Goal: Task Accomplishment & Management: Complete application form

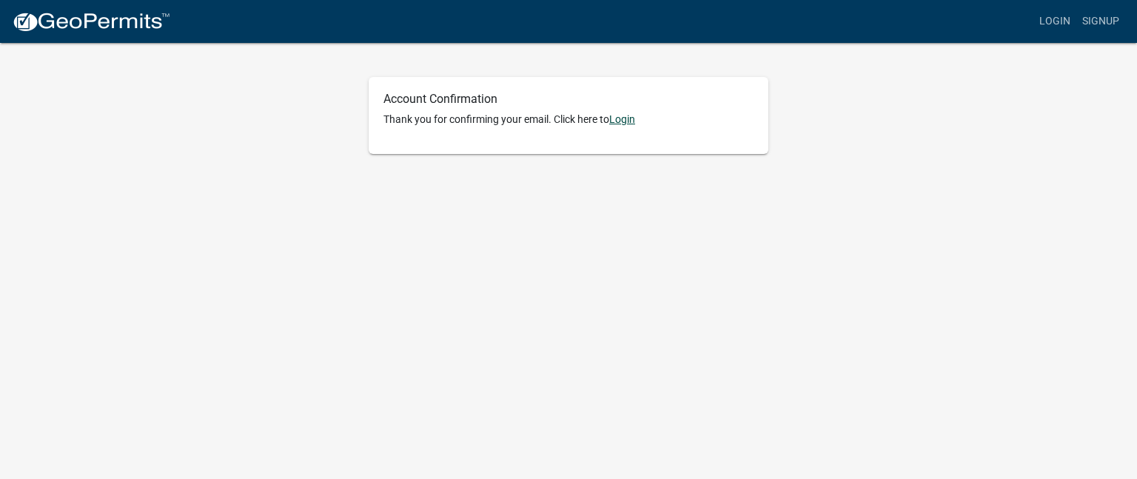
click at [634, 117] on link "Login" at bounding box center [622, 119] width 26 height 12
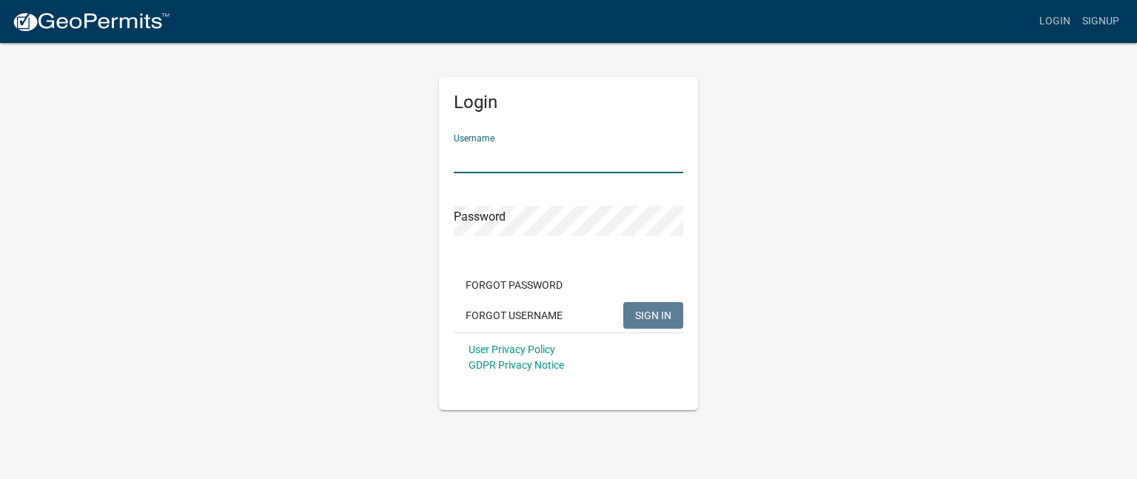
click at [480, 155] on input "Username" at bounding box center [569, 158] width 230 height 30
type input "garyadams73"
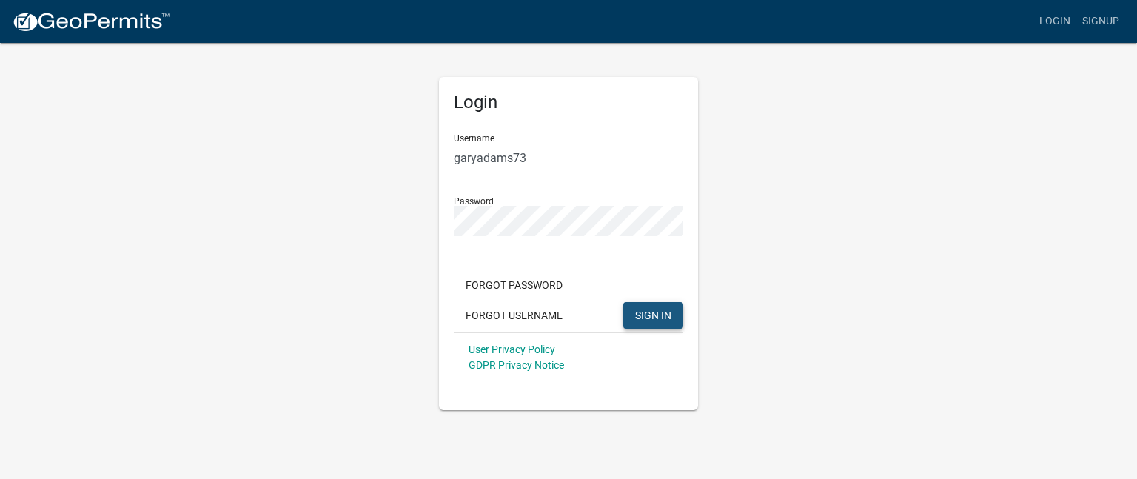
click at [665, 302] on button "SIGN IN" at bounding box center [653, 315] width 60 height 27
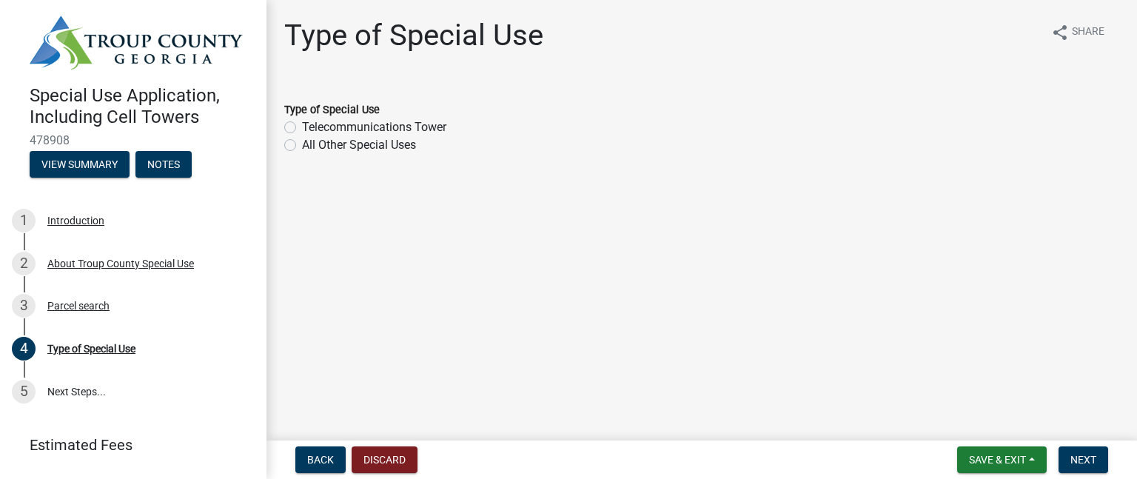
click at [302, 147] on label "All Other Special Uses" at bounding box center [359, 145] width 114 height 18
click at [302, 146] on input "All Other Special Uses" at bounding box center [307, 141] width 10 height 10
radio input "true"
click at [1070, 462] on button "Next" at bounding box center [1084, 459] width 50 height 27
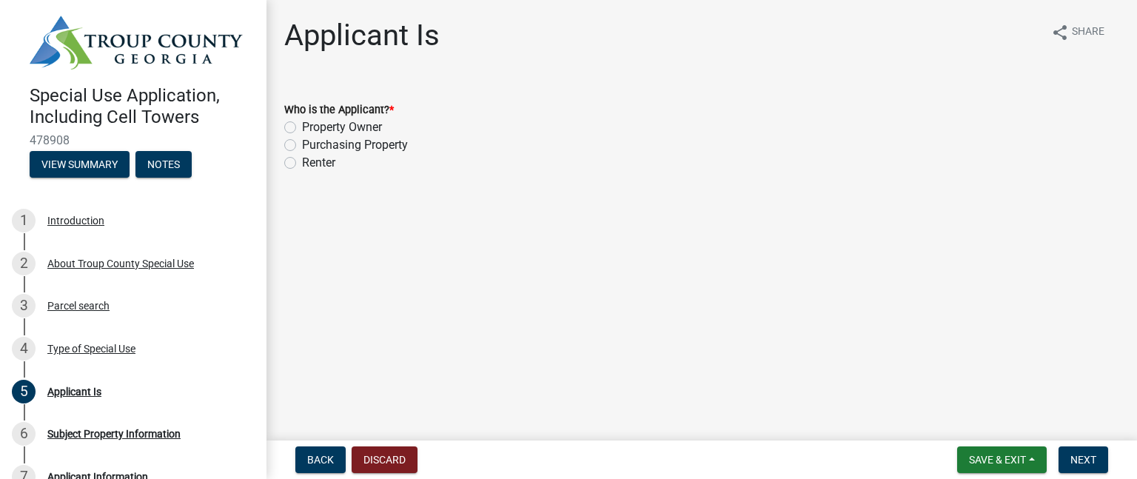
click at [302, 127] on label "Property Owner" at bounding box center [342, 127] width 80 height 18
click at [302, 127] on input "Property Owner" at bounding box center [307, 123] width 10 height 10
radio input "true"
click at [1081, 449] on button "Next" at bounding box center [1084, 459] width 50 height 27
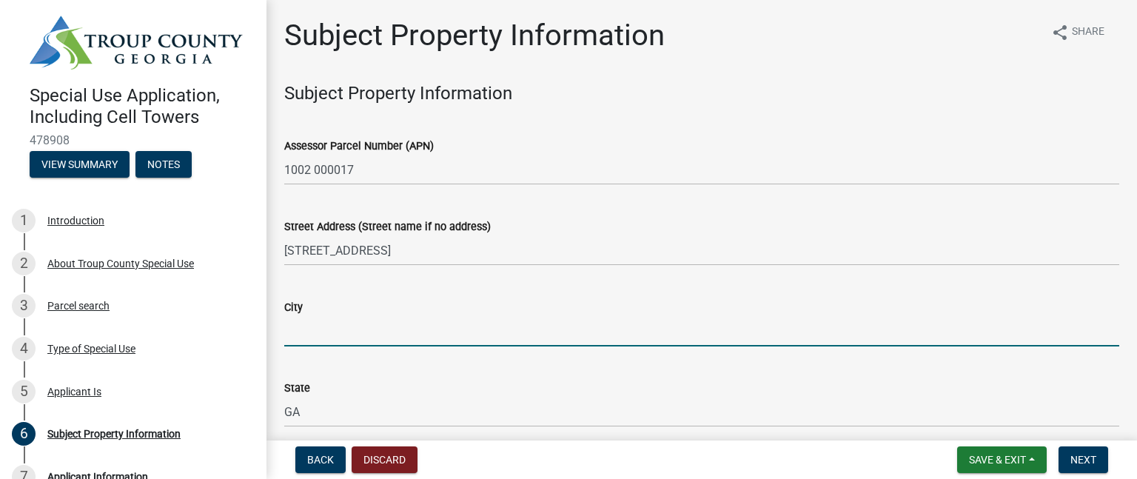
click at [381, 331] on input "City" at bounding box center [701, 331] width 835 height 30
type input "LaGrange"
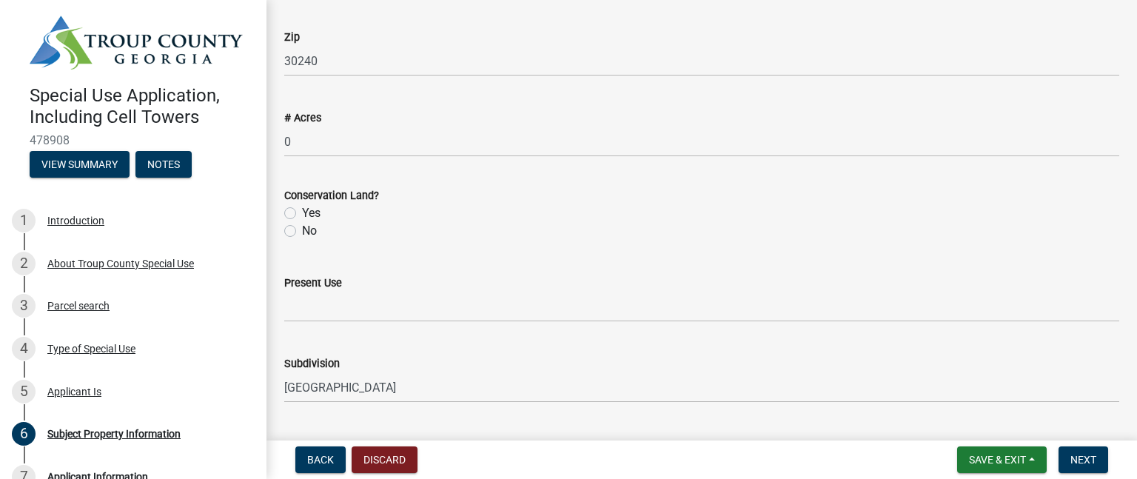
scroll to position [444, 0]
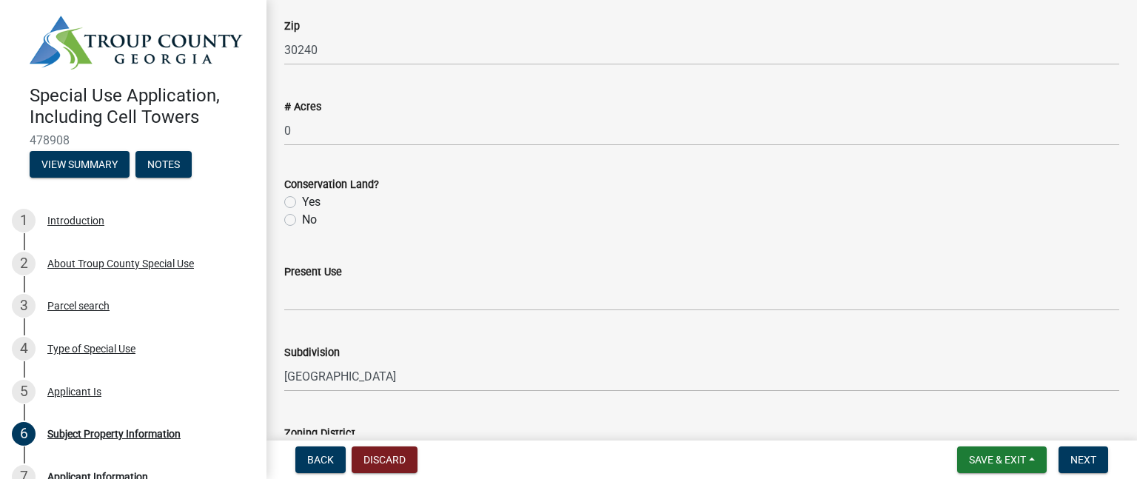
click at [302, 224] on label "No" at bounding box center [309, 220] width 15 height 18
click at [302, 221] on input "No" at bounding box center [307, 216] width 10 height 10
radio input "true"
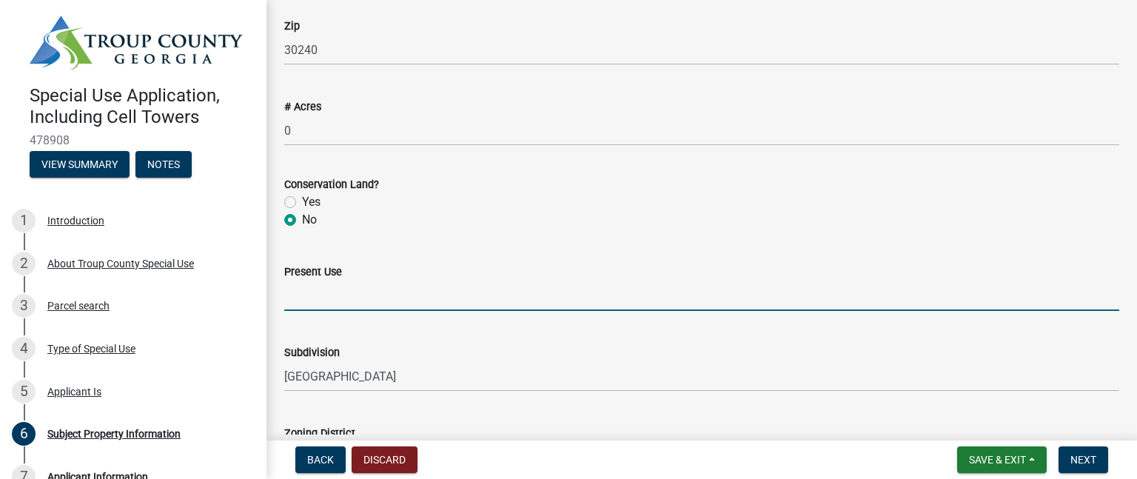
click at [294, 301] on input "Present Use" at bounding box center [701, 296] width 835 height 30
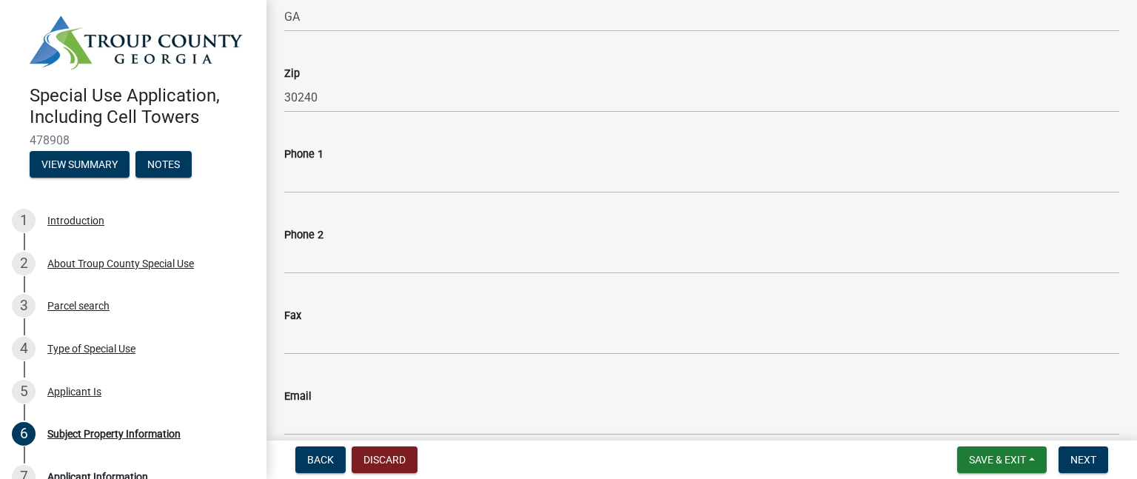
scroll to position [1190, 0]
type input "Occasional guest house"
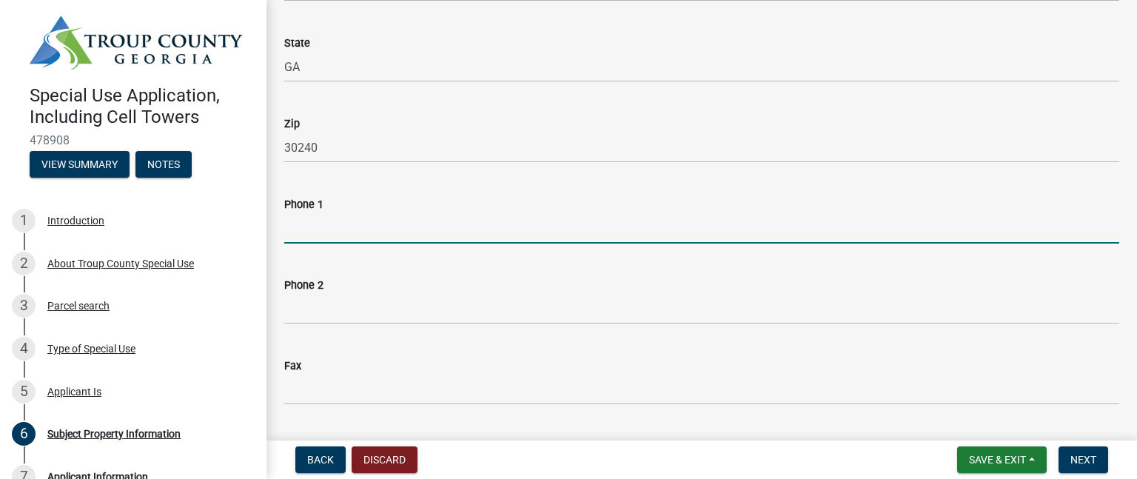
click at [329, 237] on input "Phone 1" at bounding box center [701, 228] width 835 height 30
type input "4049186446"
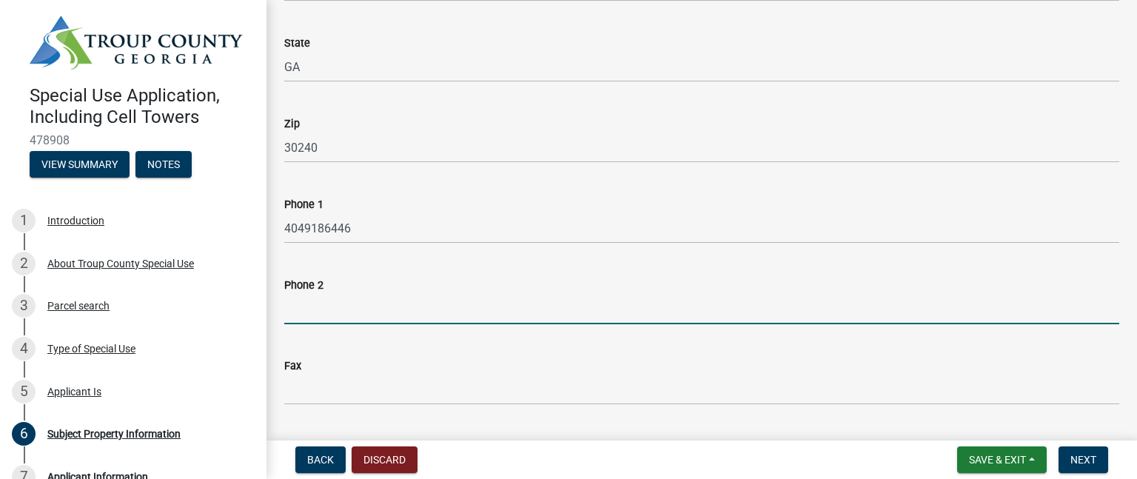
click at [292, 322] on input "Phone 2" at bounding box center [701, 309] width 835 height 30
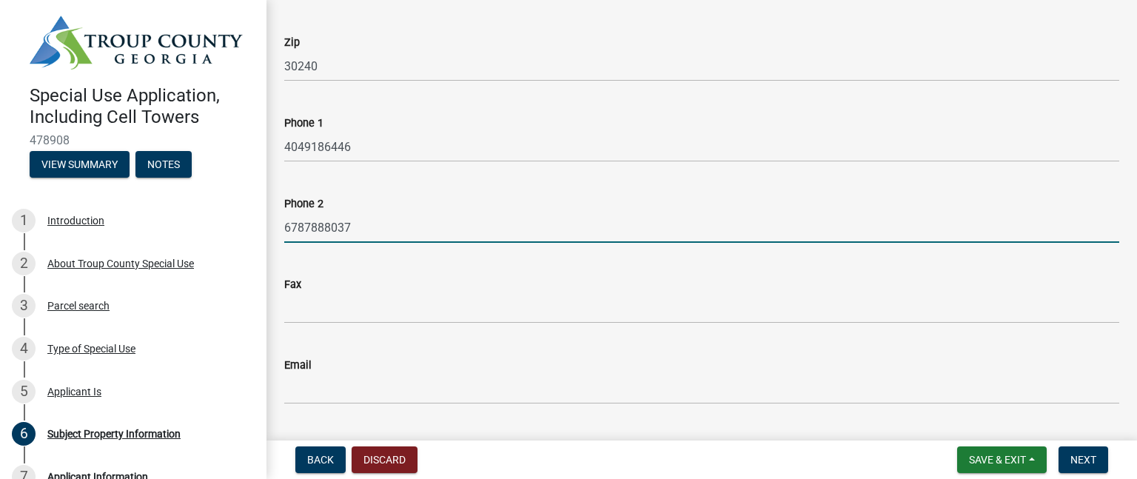
scroll to position [1310, 0]
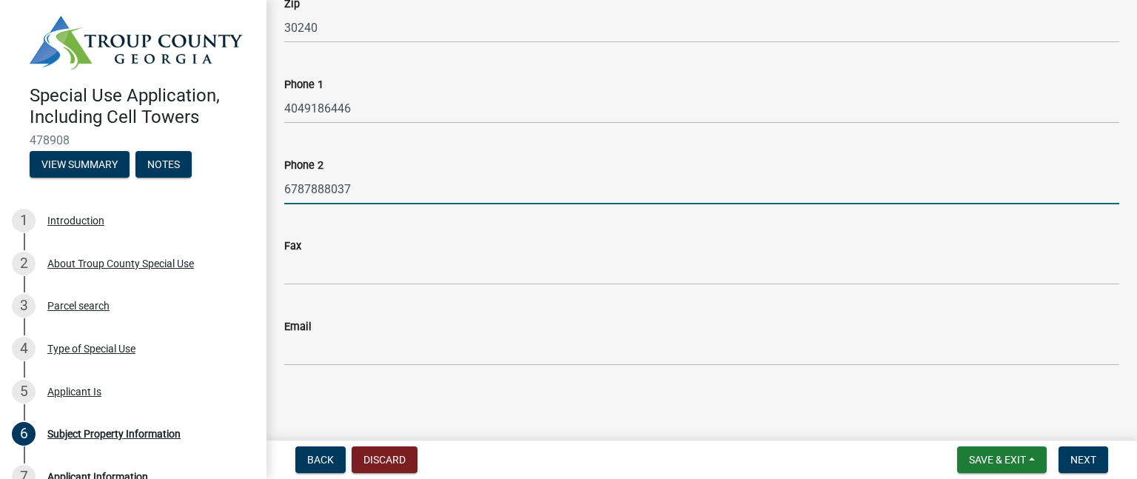
type input "6787888037"
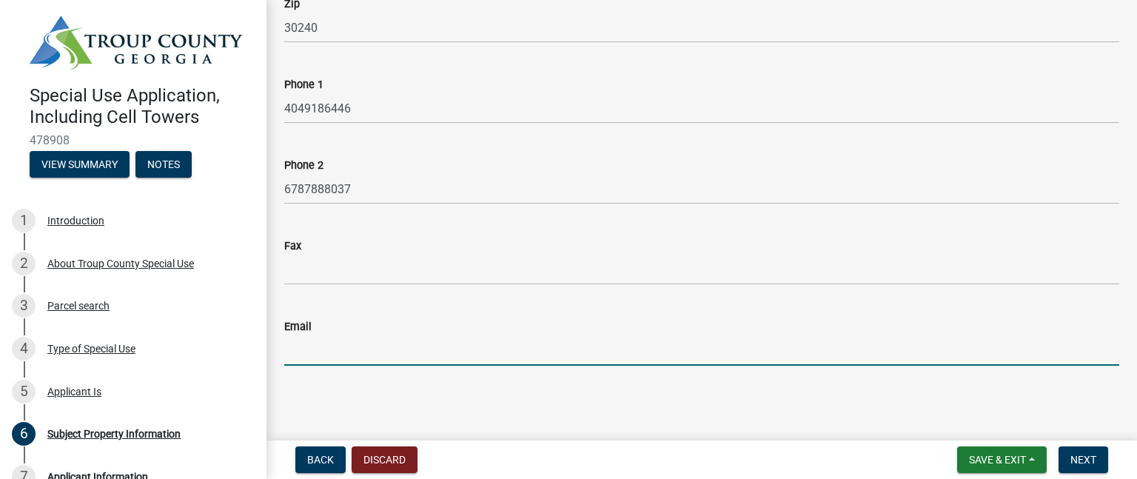
click at [292, 361] on input "Email" at bounding box center [701, 350] width 835 height 30
type input "kami@creativelegacygroup.com"
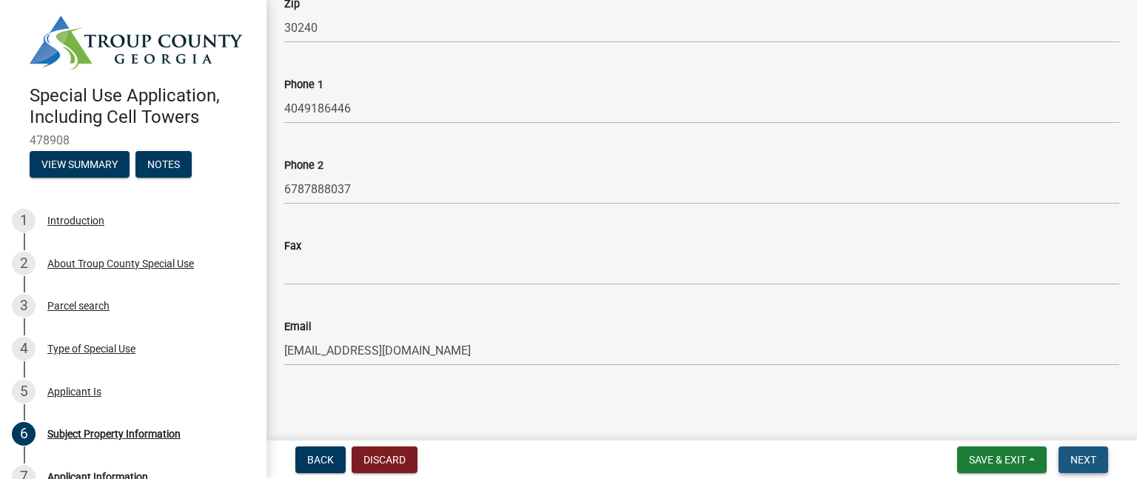
click at [1090, 459] on span "Next" at bounding box center [1084, 460] width 26 height 12
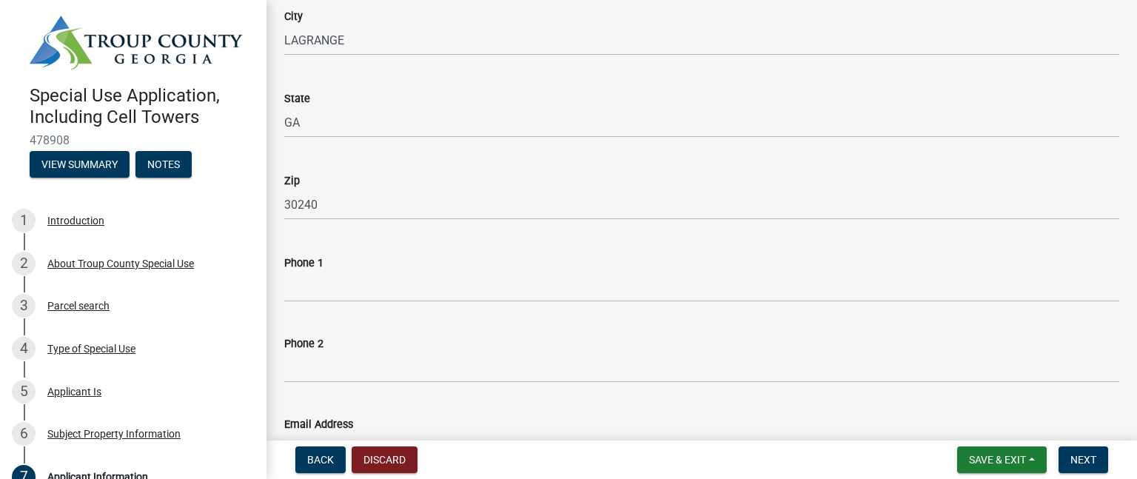
scroll to position [271, 0]
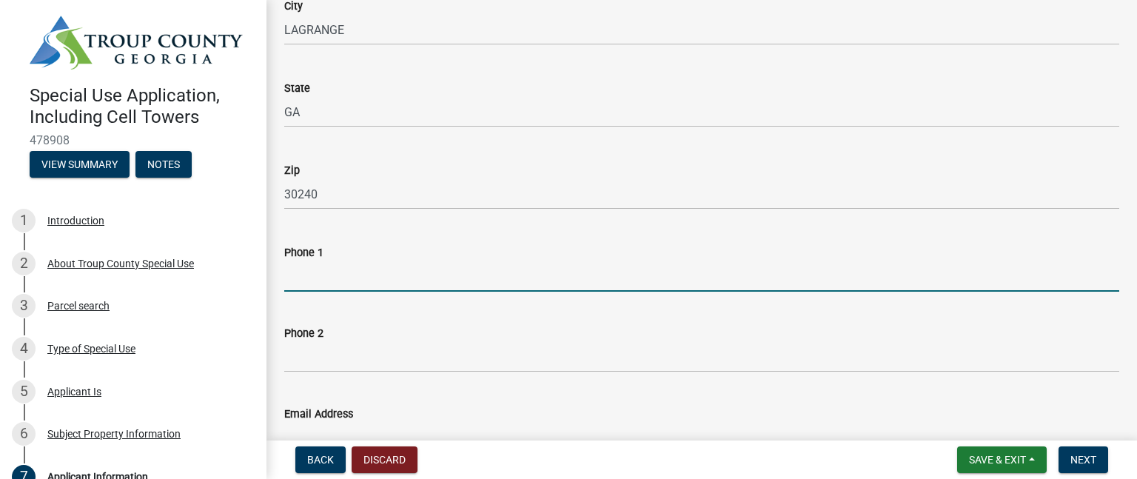
click at [307, 281] on input "Phone 1" at bounding box center [701, 276] width 835 height 30
type input "4049186446"
type input "kami@creativelegacygroup.com"
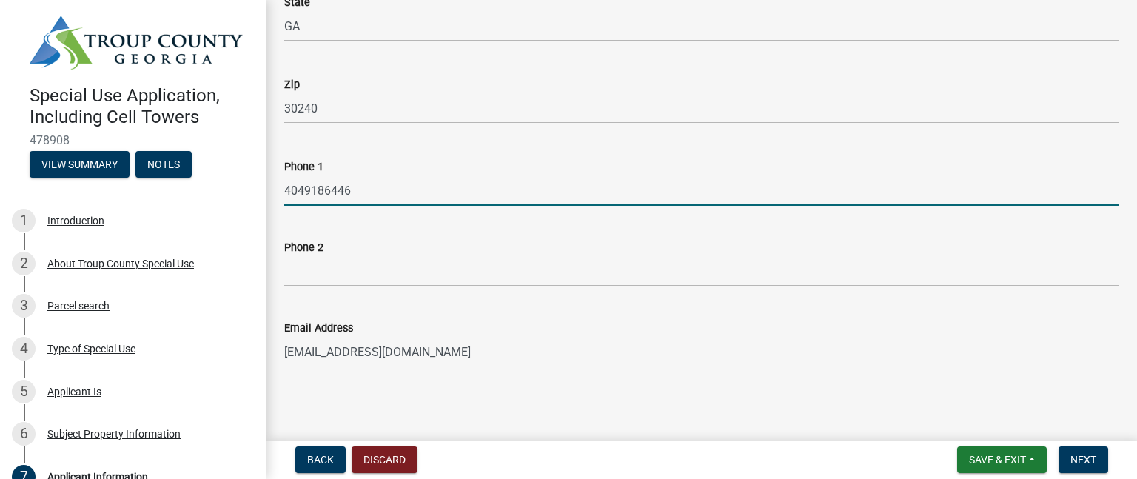
scroll to position [358, 0]
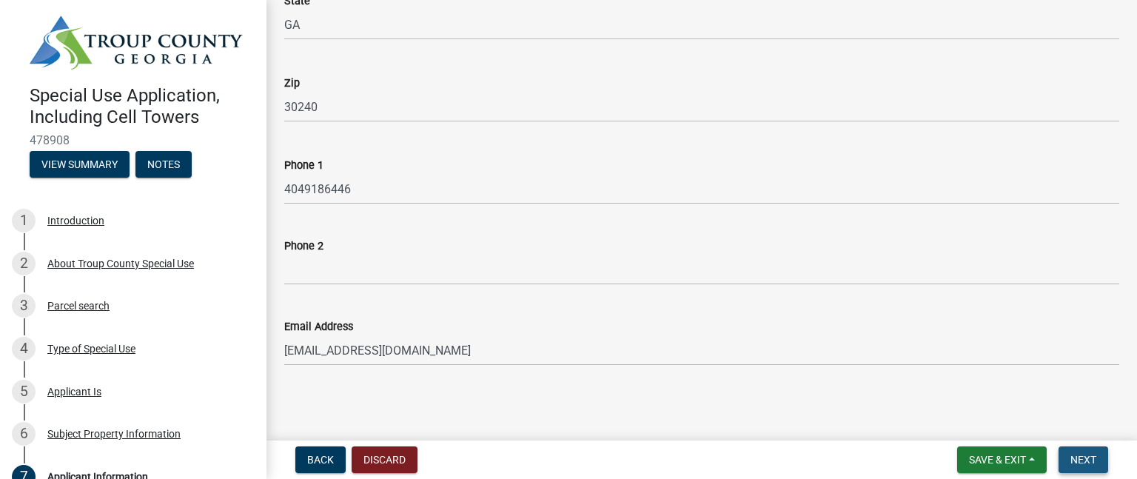
click at [1068, 463] on button "Next" at bounding box center [1084, 459] width 50 height 27
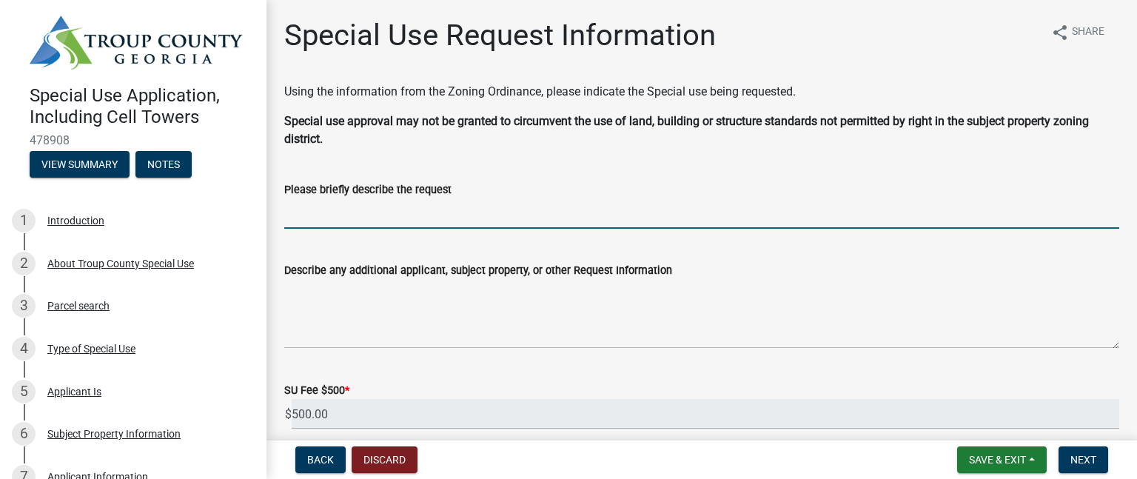
click at [318, 221] on input "Please briefly describe the request" at bounding box center [701, 213] width 835 height 30
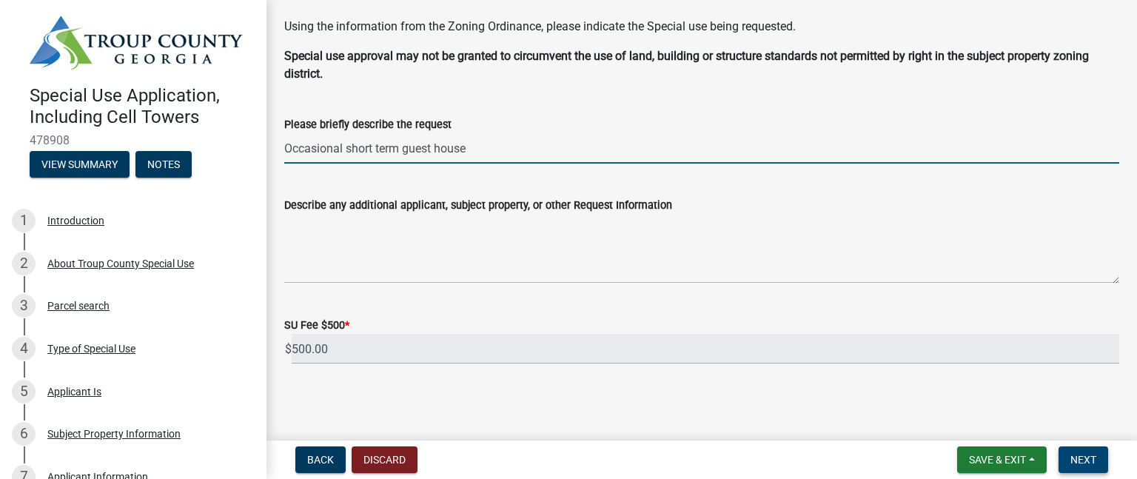
type input "Occasional short term guest house"
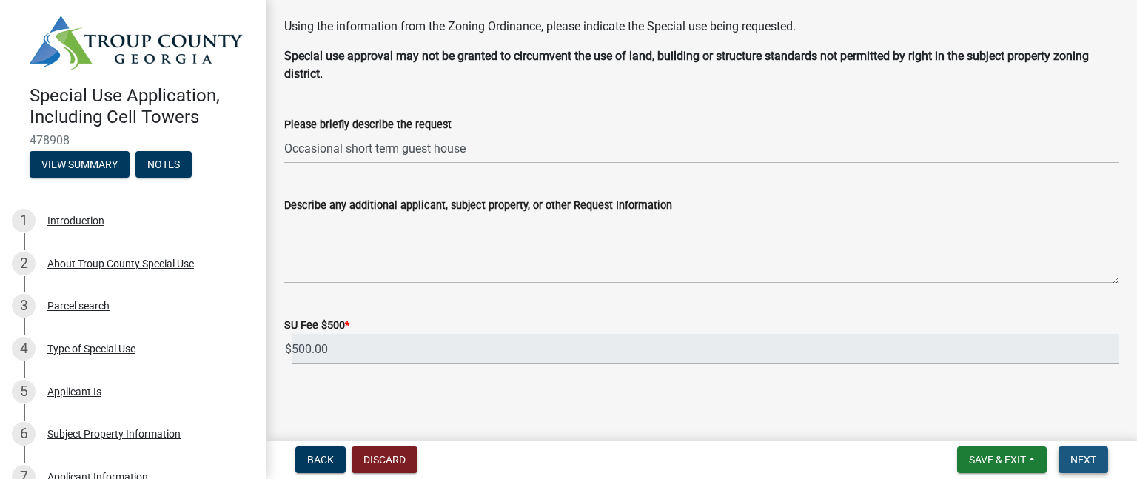
click at [1077, 455] on span "Next" at bounding box center [1084, 460] width 26 height 12
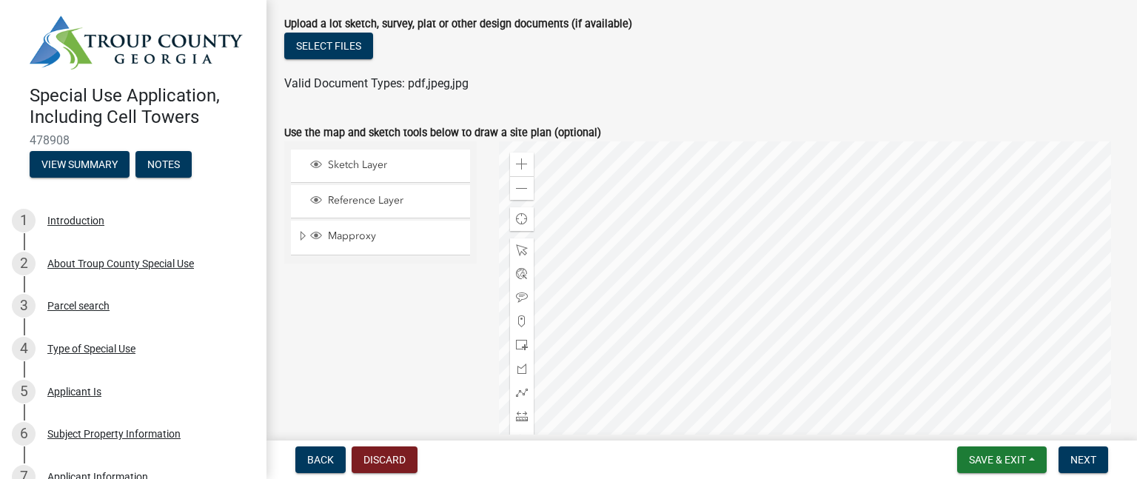
scroll to position [0, 0]
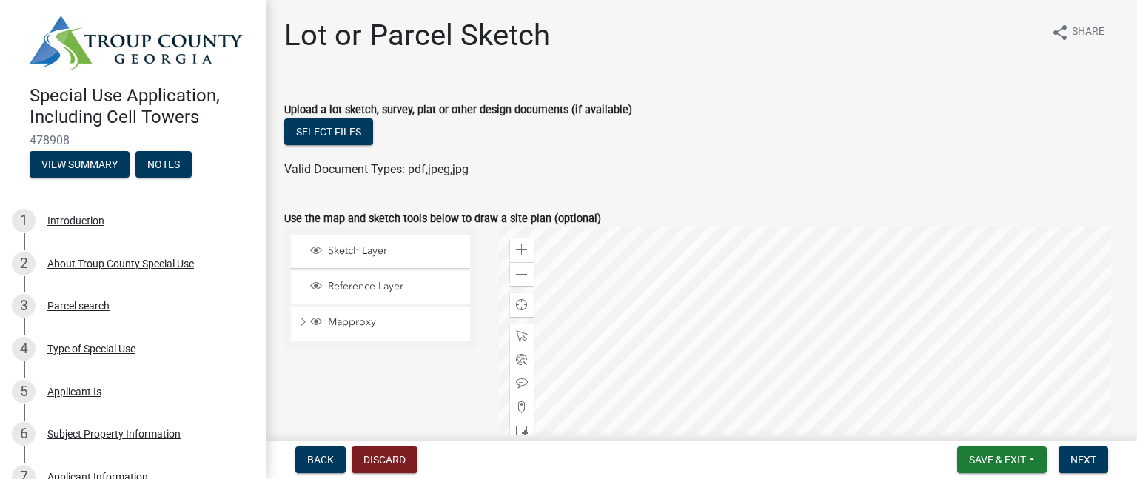
drag, startPoint x: 529, startPoint y: 226, endPoint x: 504, endPoint y: 226, distance: 24.4
click at [504, 226] on div "Use the map and sketch tools below to draw a site plan (optional)" at bounding box center [701, 219] width 835 height 18
click at [822, 236] on div at bounding box center [809, 412] width 621 height 370
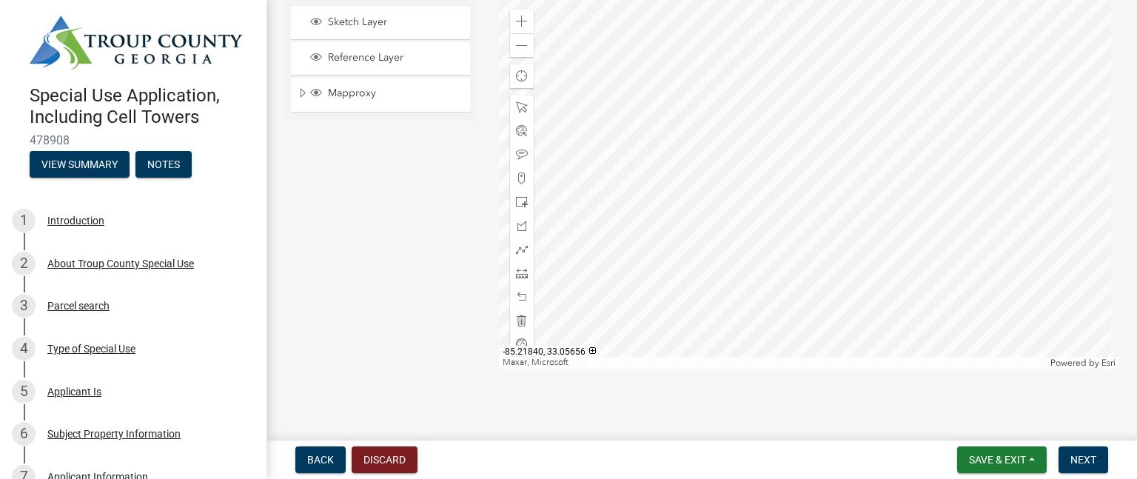
scroll to position [59, 0]
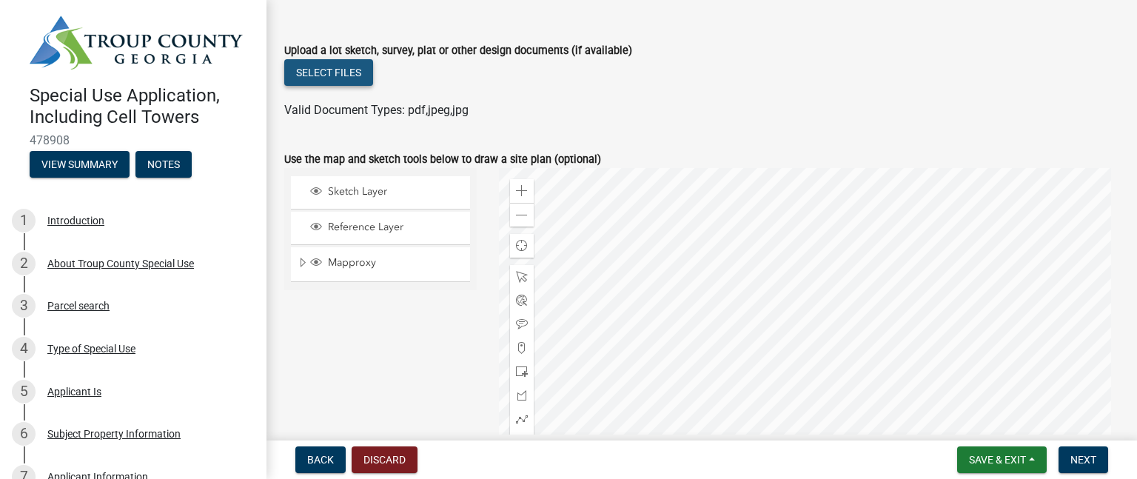
click at [324, 75] on button "Select files" at bounding box center [328, 72] width 89 height 27
click at [1095, 458] on span "Next" at bounding box center [1084, 460] width 26 height 12
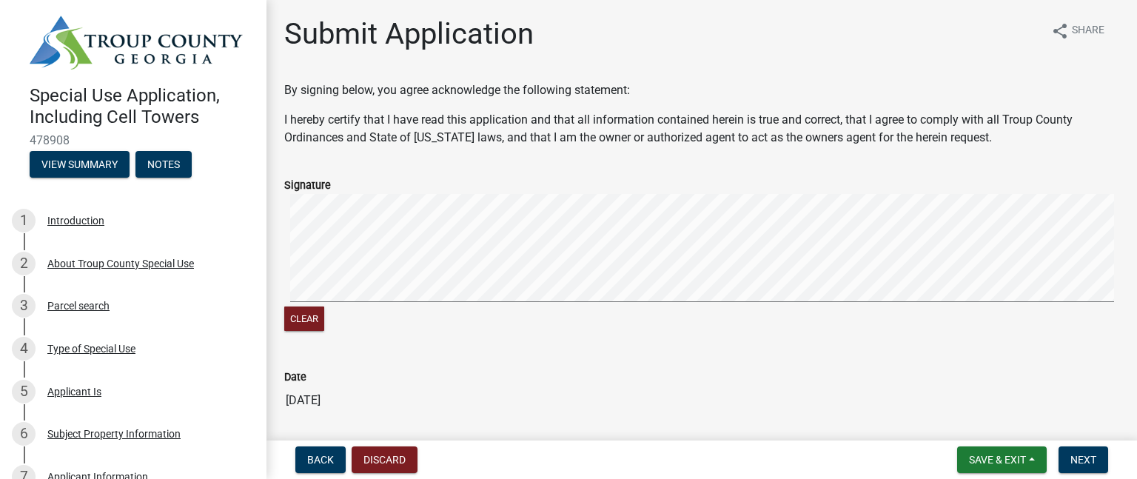
scroll to position [0, 0]
click at [290, 315] on button "Clear" at bounding box center [304, 320] width 40 height 24
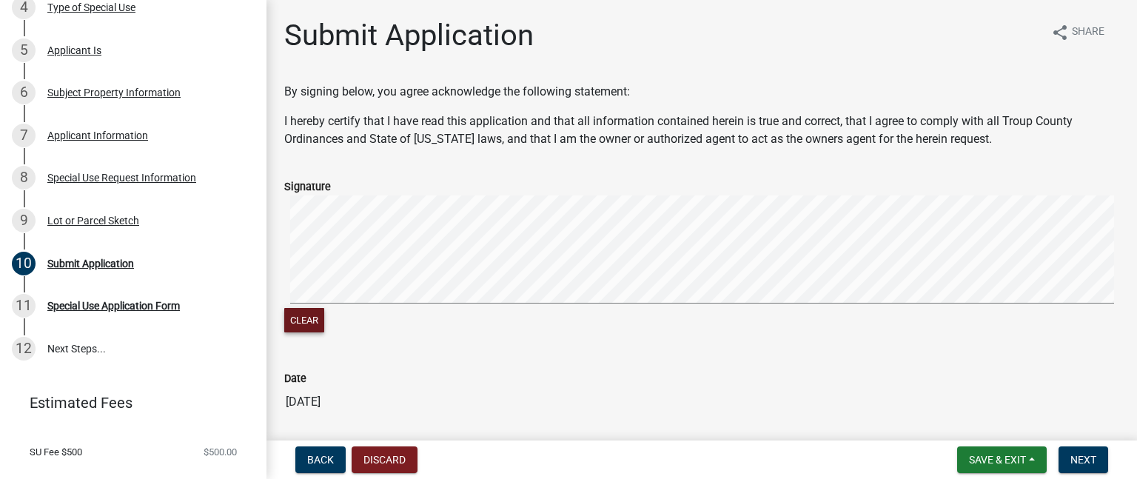
scroll to position [347, 0]
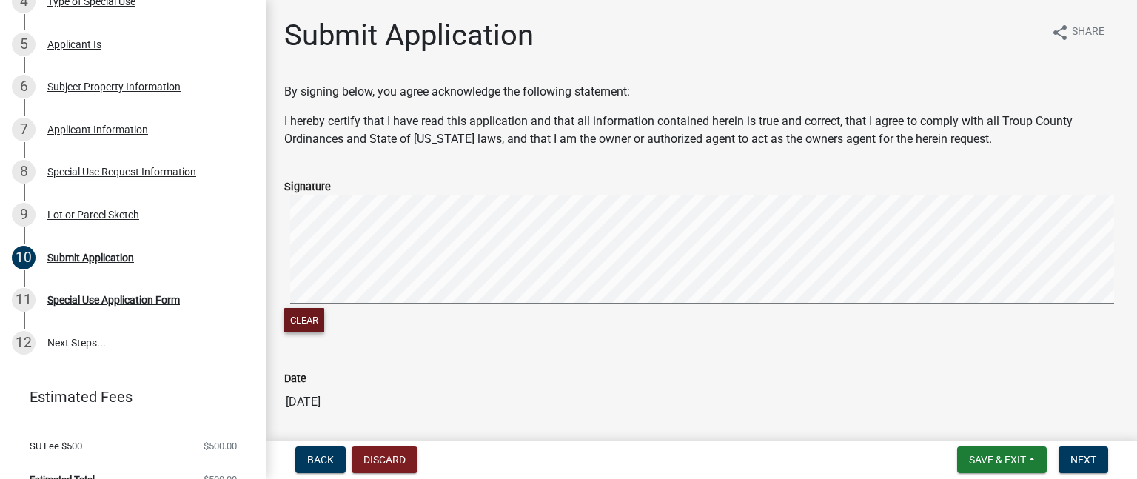
click at [634, 312] on div "Clear" at bounding box center [701, 265] width 835 height 140
click at [1091, 461] on span "Next" at bounding box center [1084, 460] width 26 height 12
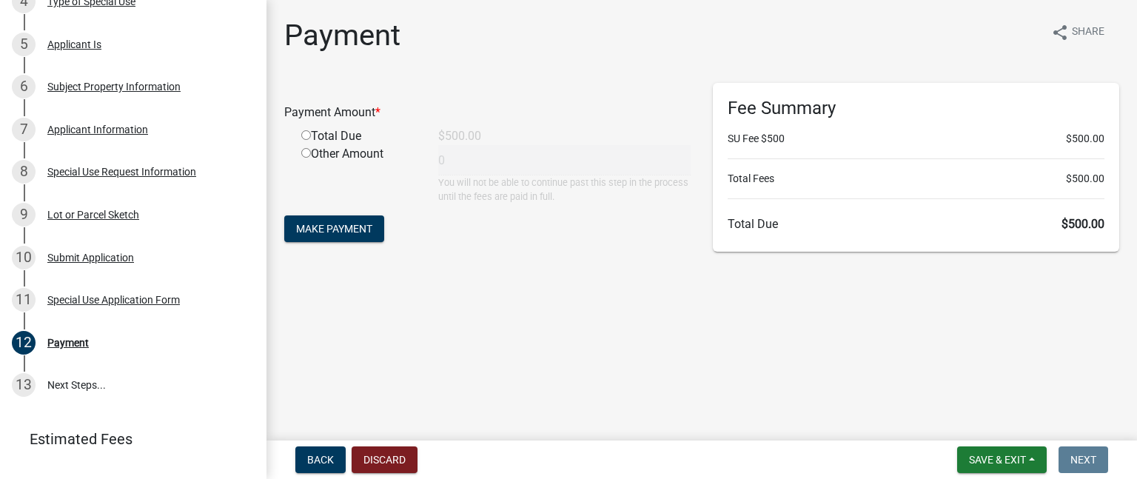
scroll to position [390, 0]
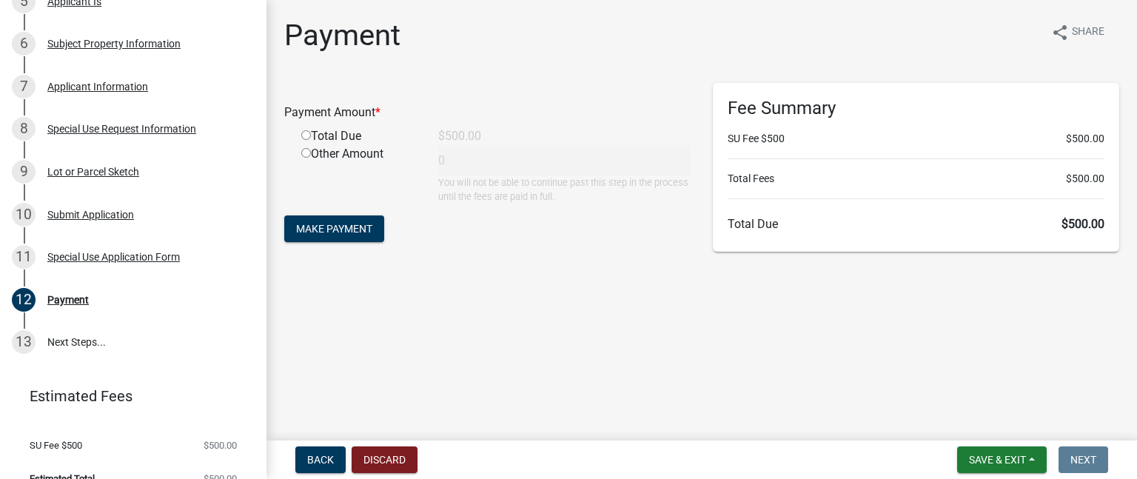
click at [302, 138] on input "radio" at bounding box center [306, 135] width 10 height 10
radio input "true"
type input "500"
click at [58, 345] on link "13 Next Steps..." at bounding box center [133, 342] width 267 height 43
click at [91, 346] on link "13 Next Steps..." at bounding box center [133, 342] width 267 height 43
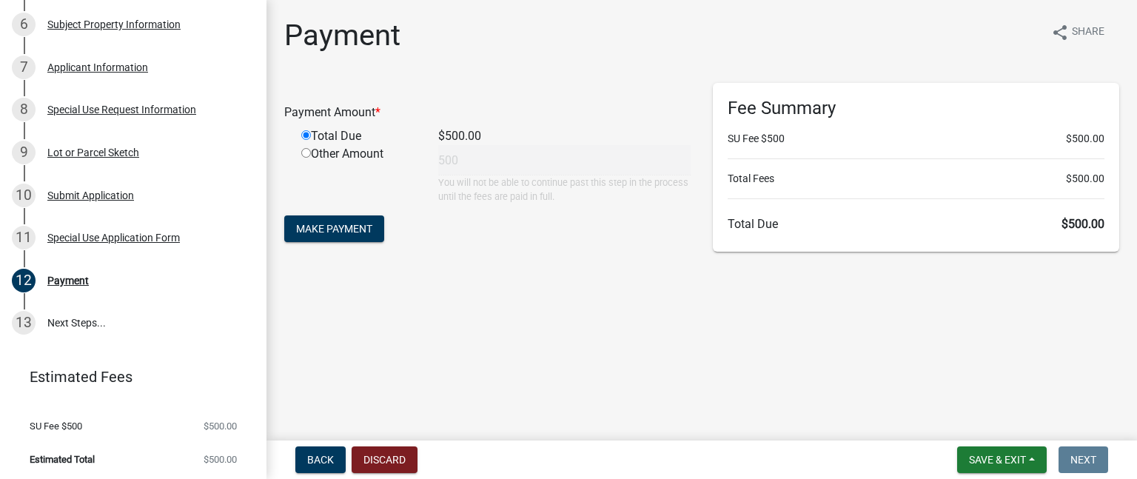
scroll to position [260, 0]
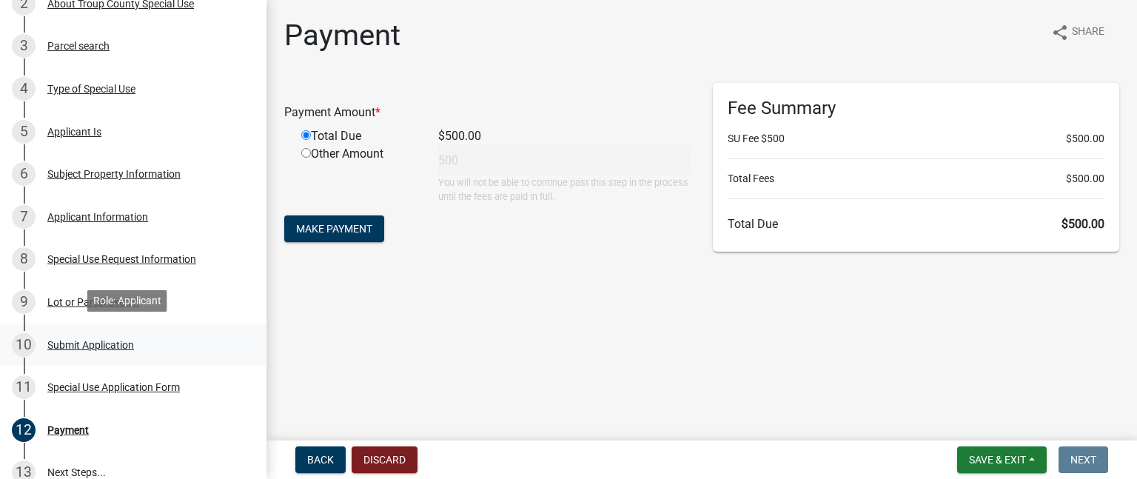
click at [140, 347] on div "10 Submit Application" at bounding box center [127, 345] width 231 height 24
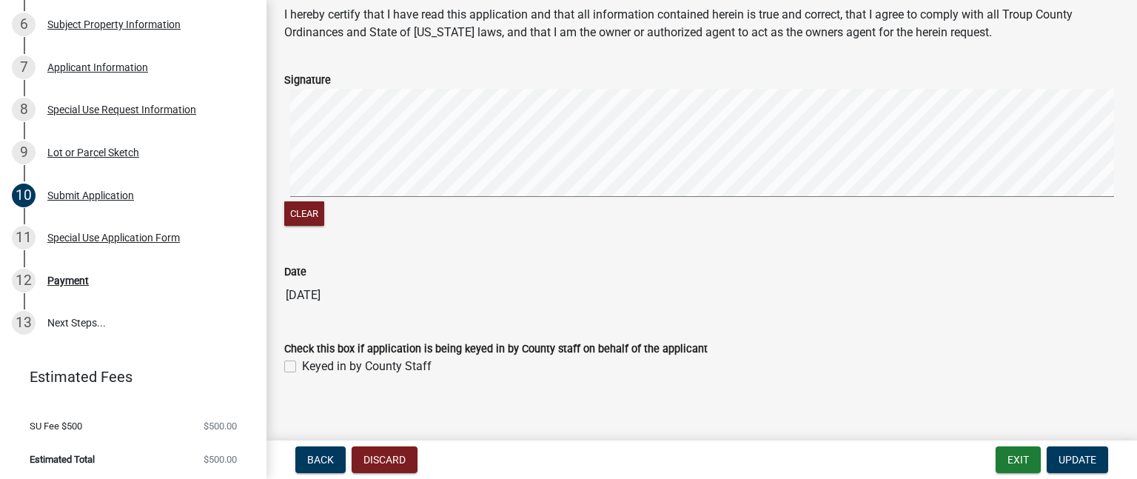
scroll to position [118, 0]
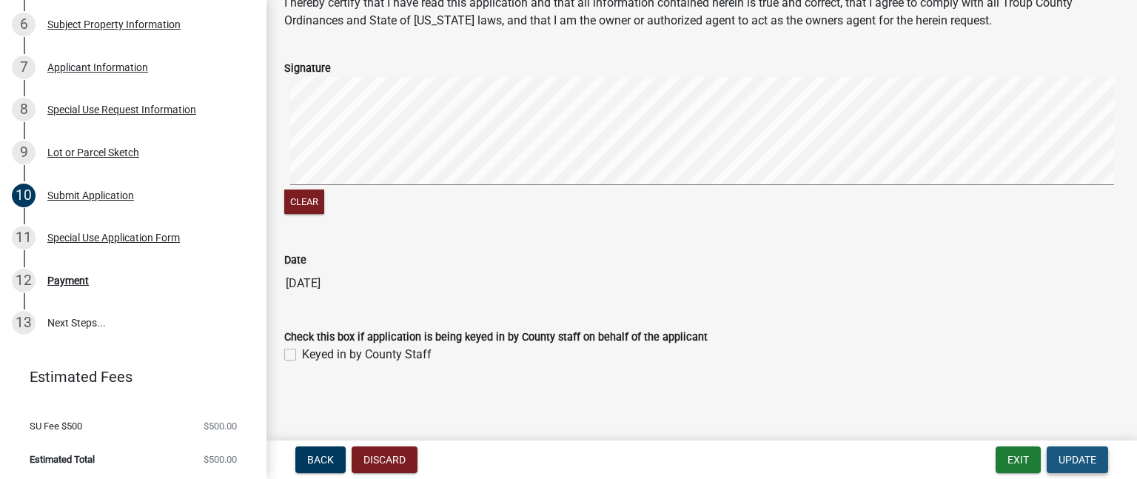
click at [1088, 458] on span "Update" at bounding box center [1078, 460] width 38 height 12
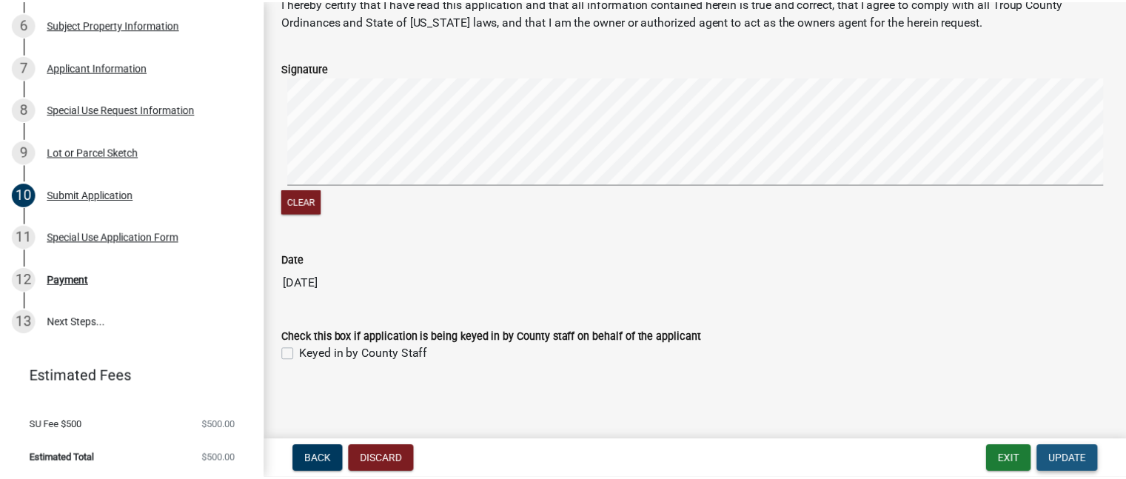
scroll to position [0, 0]
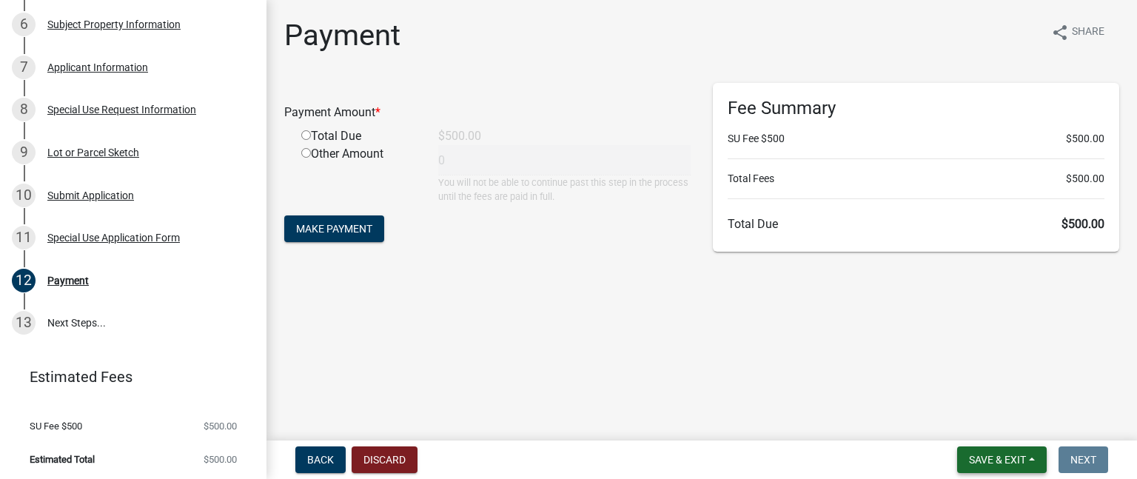
click at [983, 464] on span "Save & Exit" at bounding box center [997, 460] width 57 height 12
click at [970, 429] on button "Save & Exit" at bounding box center [987, 421] width 118 height 36
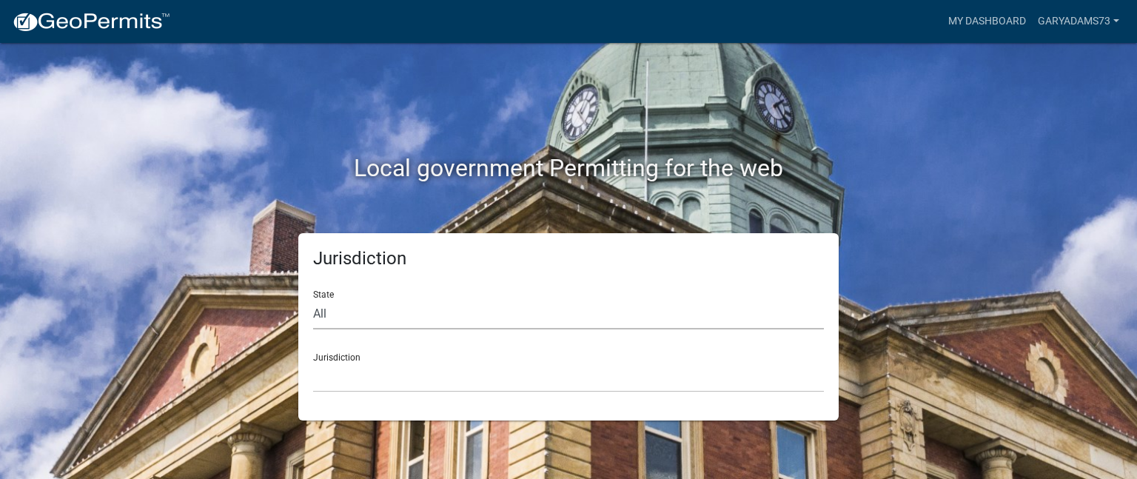
click at [371, 309] on select "All Colorado Georgia Indiana Iowa Kansas Minnesota Ohio South Carolina Wisconsin" at bounding box center [568, 314] width 511 height 30
select select "[US_STATE]"
click at [313, 299] on select "All Colorado Georgia Indiana Iowa Kansas Minnesota Ohio South Carolina Wisconsin" at bounding box center [568, 314] width 511 height 30
click at [362, 375] on select "Carroll County, Georgia Cook County, Georgia Crawford County, Georgia Gilmer Co…" at bounding box center [568, 377] width 511 height 30
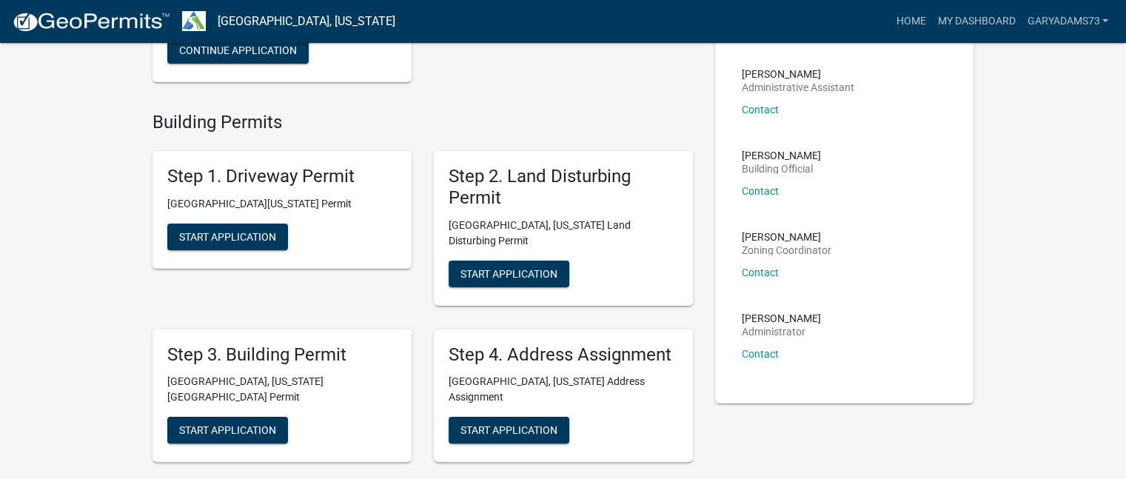
scroll to position [325, 0]
